Goal: Navigation & Orientation: Find specific page/section

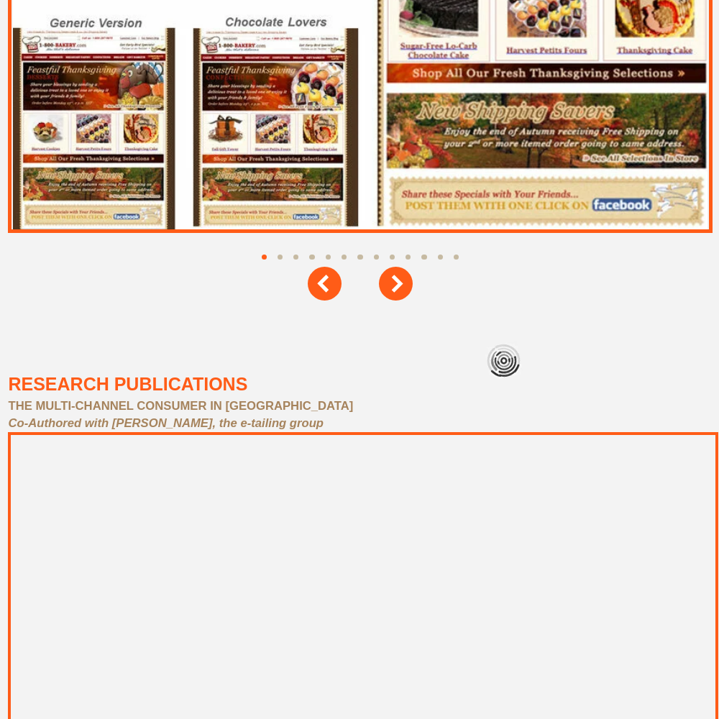
scroll to position [6471, 0]
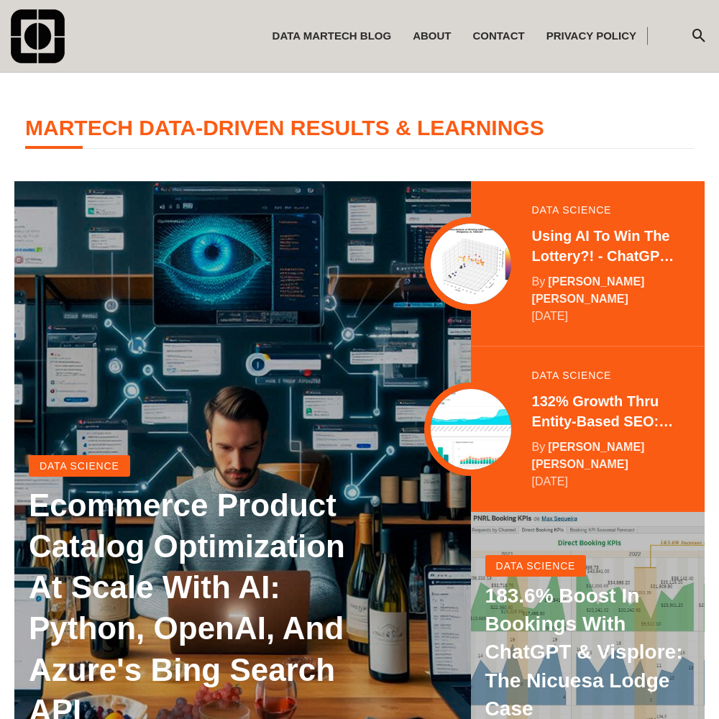
scroll to position [285, 0]
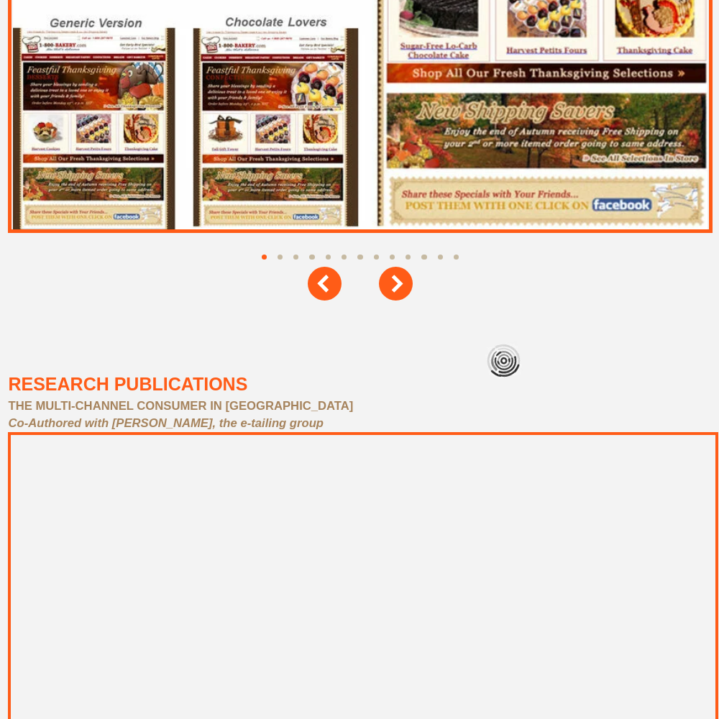
scroll to position [6471, 0]
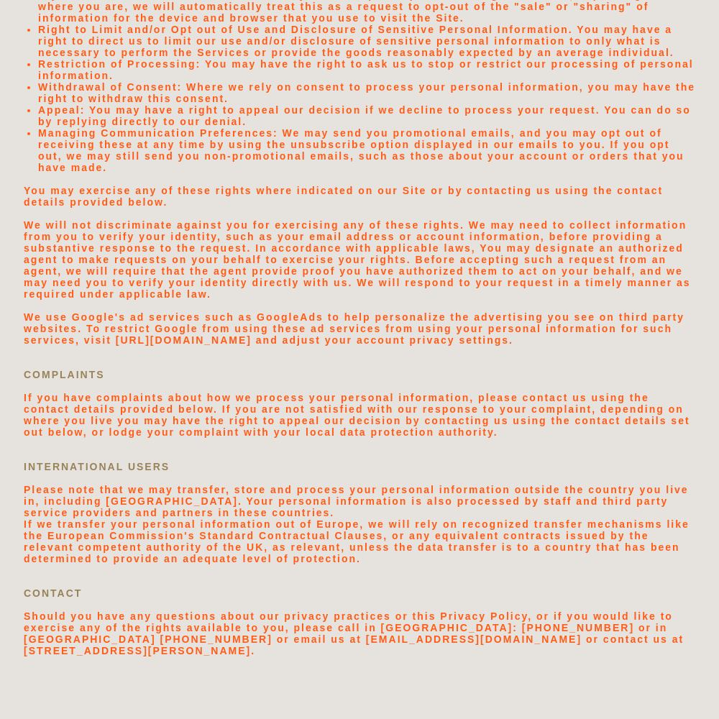
scroll to position [3056, 0]
